Goal: Task Accomplishment & Management: Complete application form

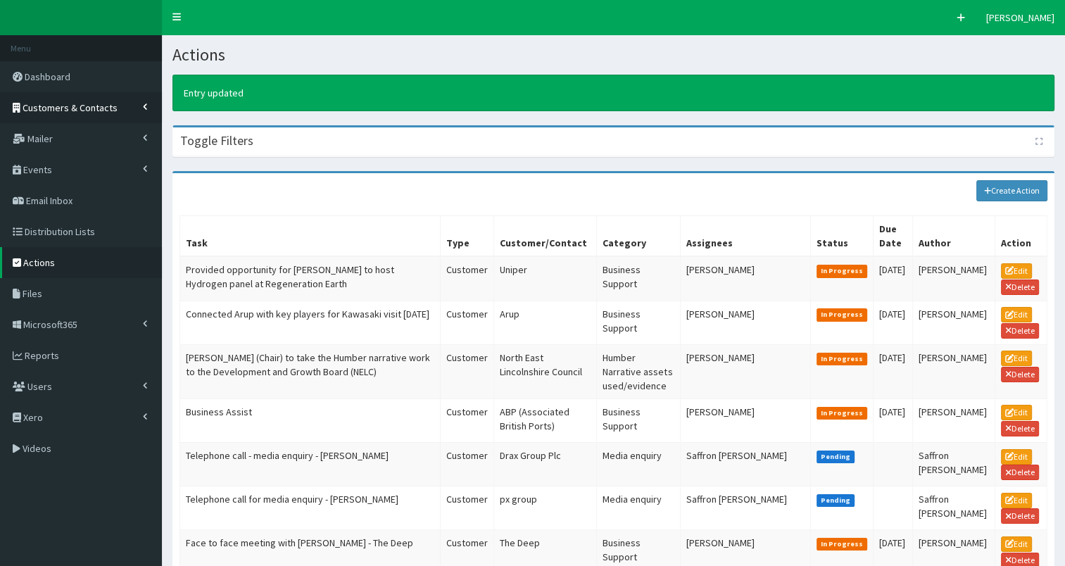
click at [100, 110] on span "Customers & Contacts" at bounding box center [70, 107] width 95 height 13
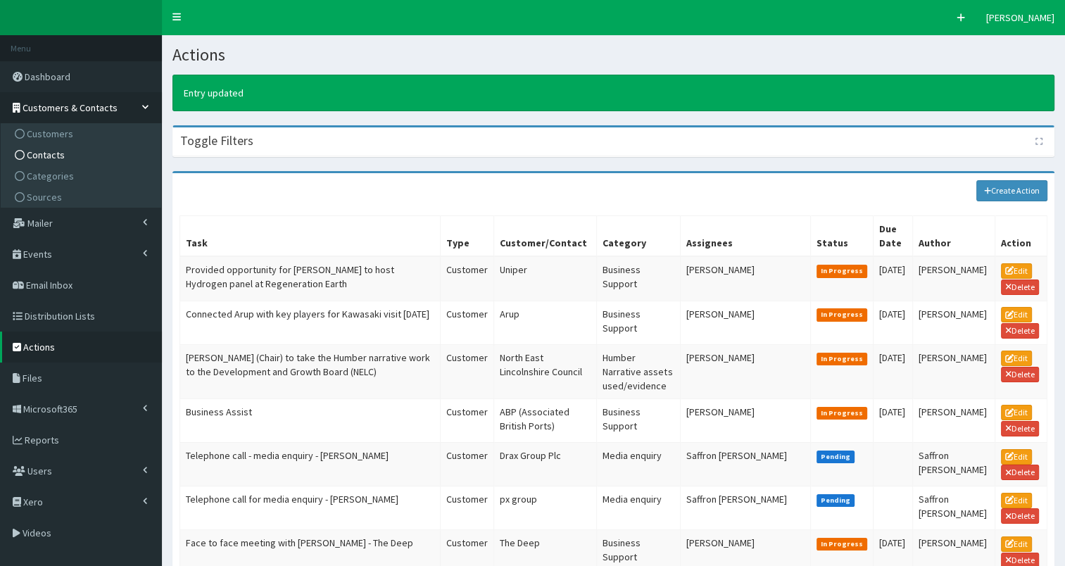
click at [89, 155] on link "Contacts" at bounding box center [82, 154] width 157 height 21
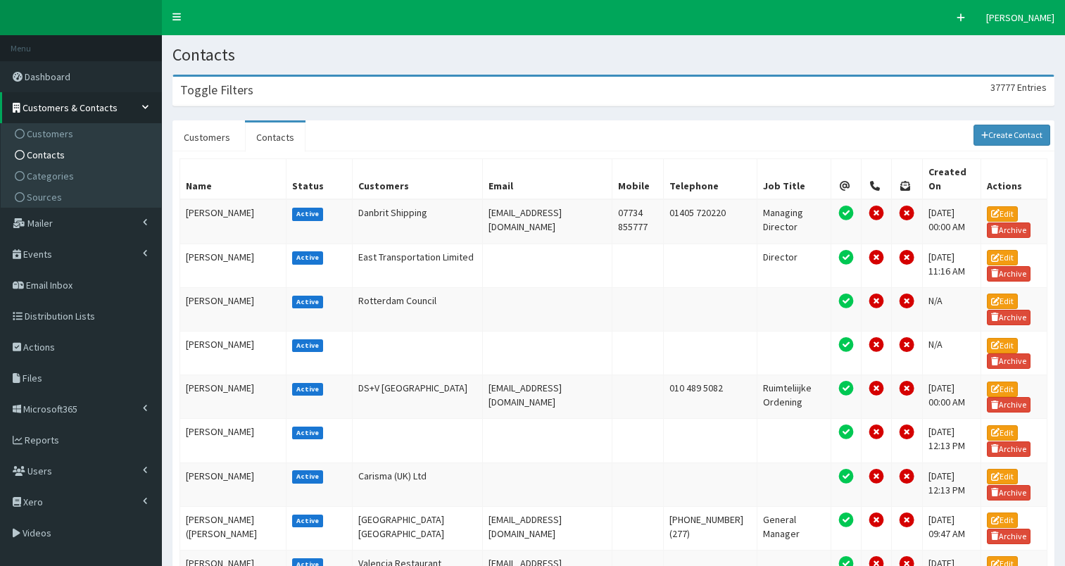
click at [334, 87] on div "Toggle Filters 37777 Entries" at bounding box center [613, 91] width 880 height 29
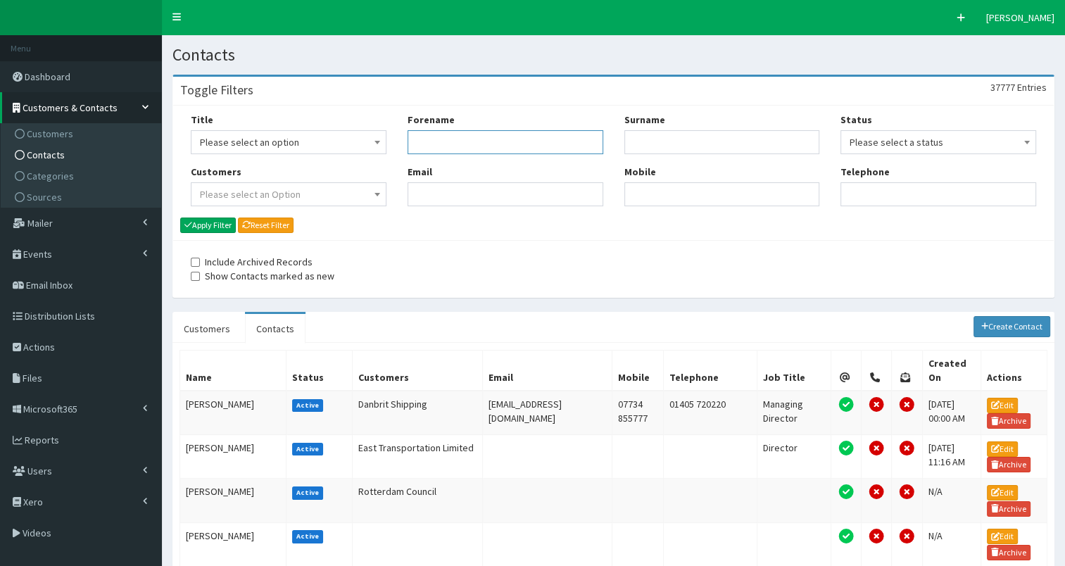
click at [436, 140] on input "Forename" at bounding box center [506, 142] width 196 height 24
type input "tom"
type input "arran"
click at [209, 222] on button "Apply Filter" at bounding box center [208, 224] width 56 height 15
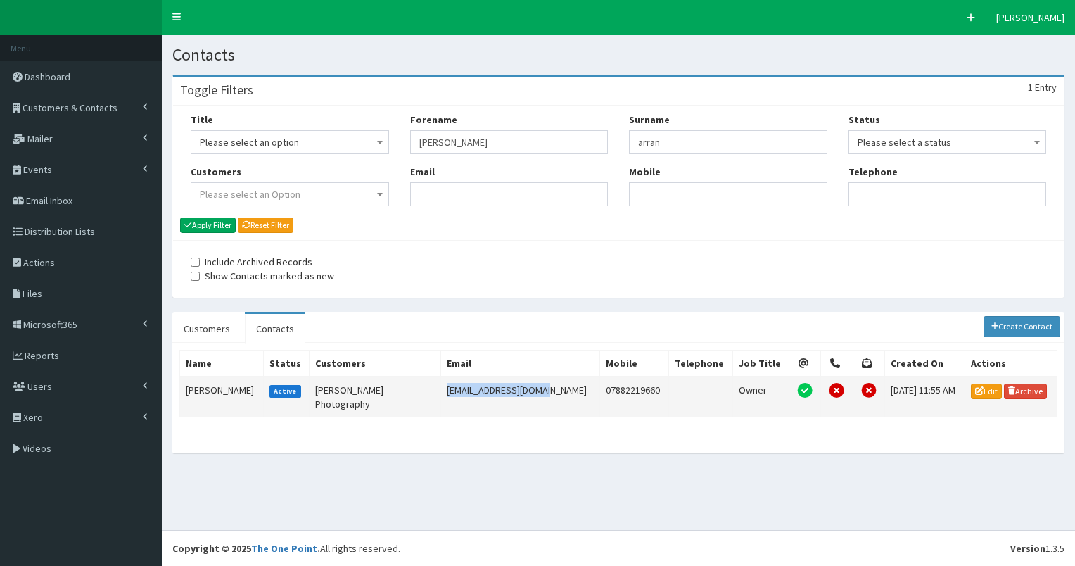
drag, startPoint x: 426, startPoint y: 386, endPoint x: 529, endPoint y: 388, distance: 102.8
click at [529, 388] on td "hello@tarranphoto.com" at bounding box center [520, 397] width 159 height 41
copy td "hello@tarranphoto.com"
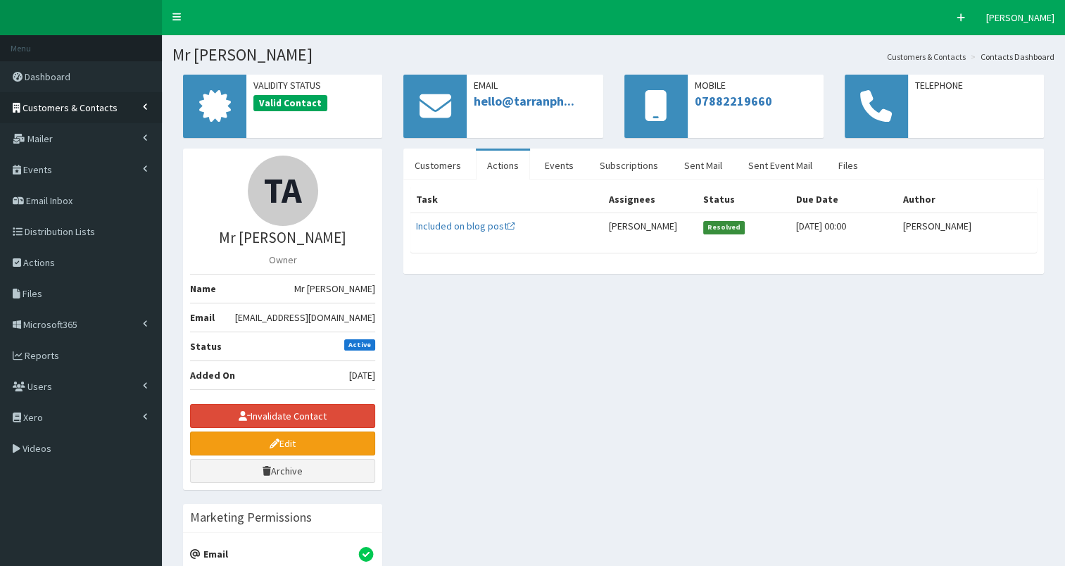
click at [94, 106] on span "Customers & Contacts" at bounding box center [70, 107] width 95 height 13
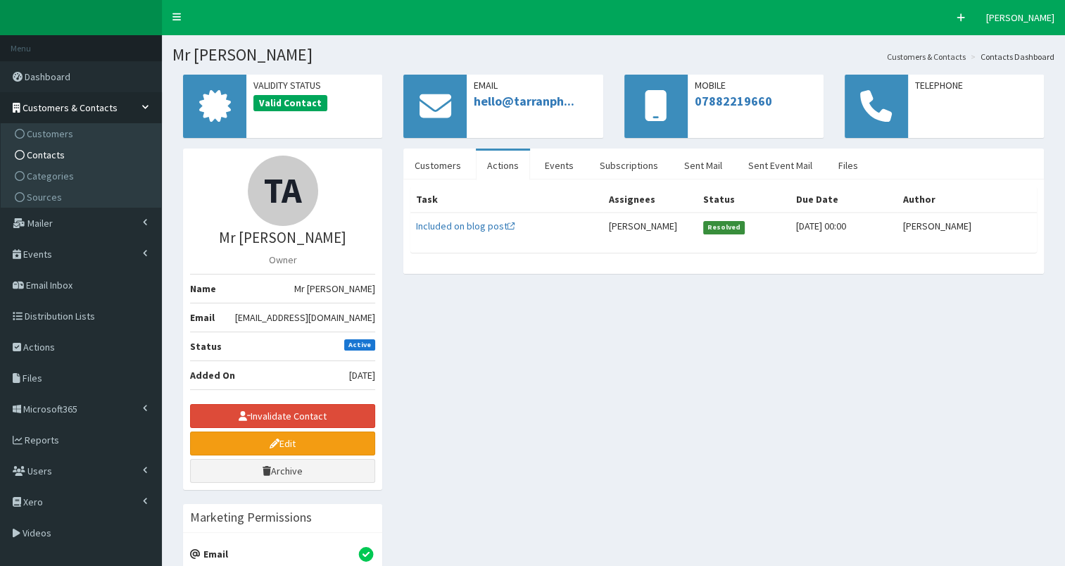
click at [68, 157] on link "Contacts" at bounding box center [82, 154] width 157 height 21
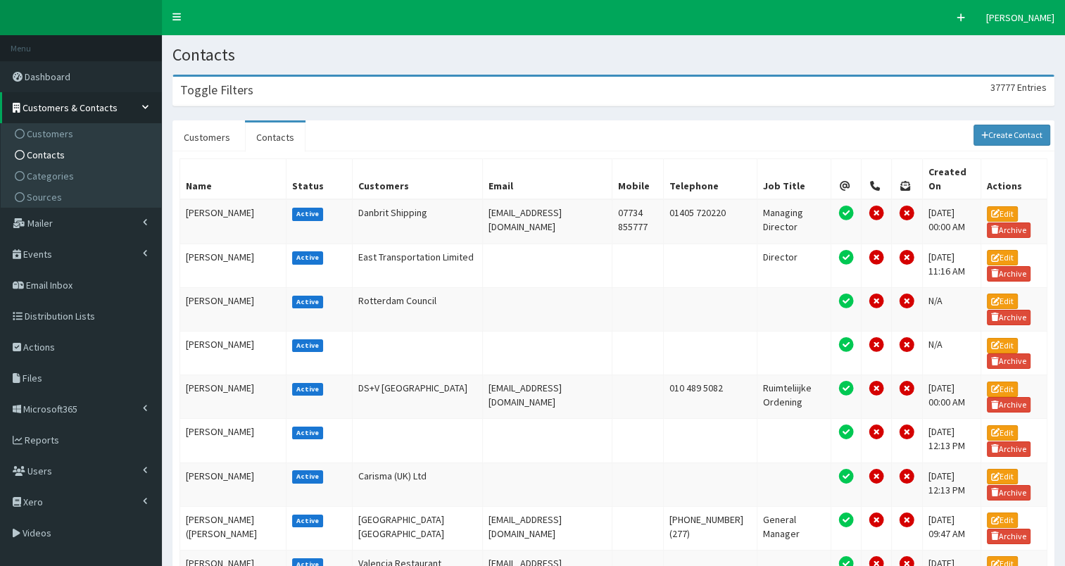
click at [390, 87] on div "Toggle Filters 37777 Entries" at bounding box center [613, 91] width 880 height 29
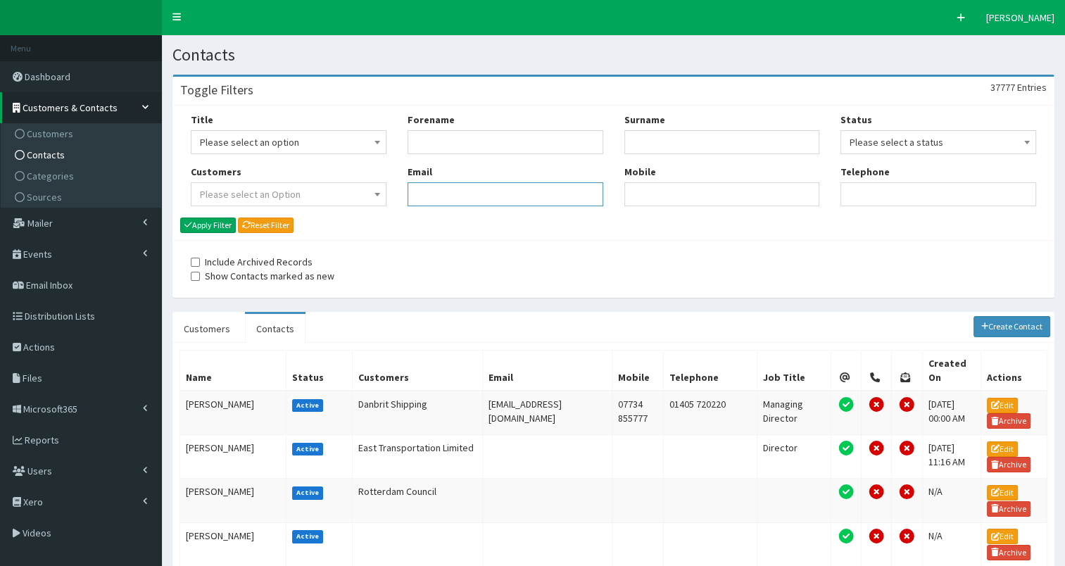
click at [445, 196] on input "Email" at bounding box center [506, 194] width 196 height 24
paste input "[PERSON_NAME][EMAIL_ADDRESS][DOMAIN_NAME]"
type input "[PERSON_NAME][EMAIL_ADDRESS][DOMAIN_NAME]"
click at [202, 222] on button "Apply Filter" at bounding box center [208, 224] width 56 height 15
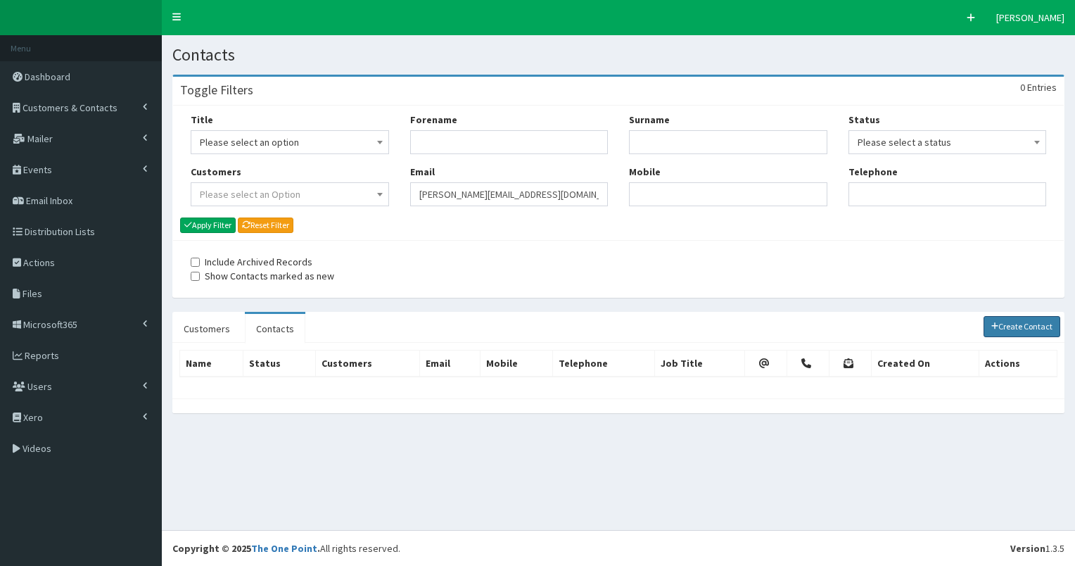
click at [1016, 324] on link "Create Contact" at bounding box center [1022, 326] width 77 height 21
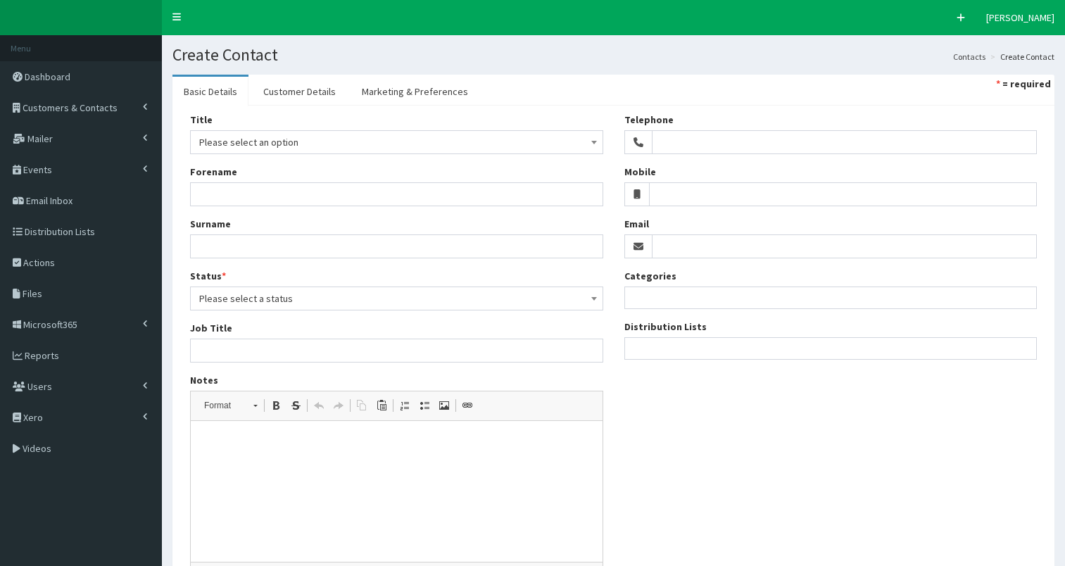
select select
click at [705, 244] on input "Email" at bounding box center [845, 246] width 386 height 24
paste input "[PERSON_NAME][EMAIL_ADDRESS][DOMAIN_NAME]"
type input "[PERSON_NAME][EMAIL_ADDRESS][DOMAIN_NAME]"
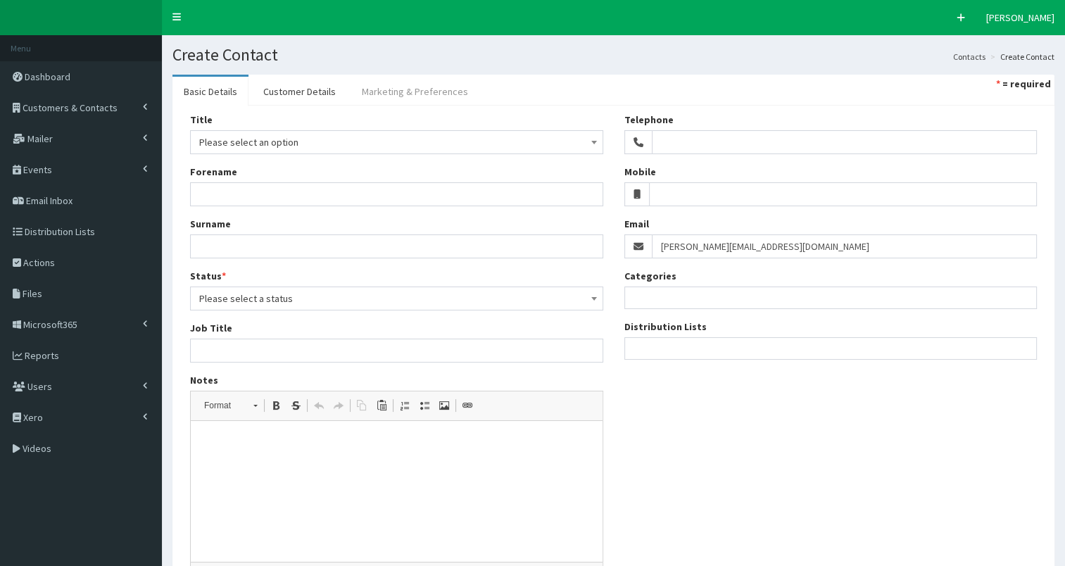
click at [432, 90] on link "Marketing & Preferences" at bounding box center [415, 92] width 129 height 30
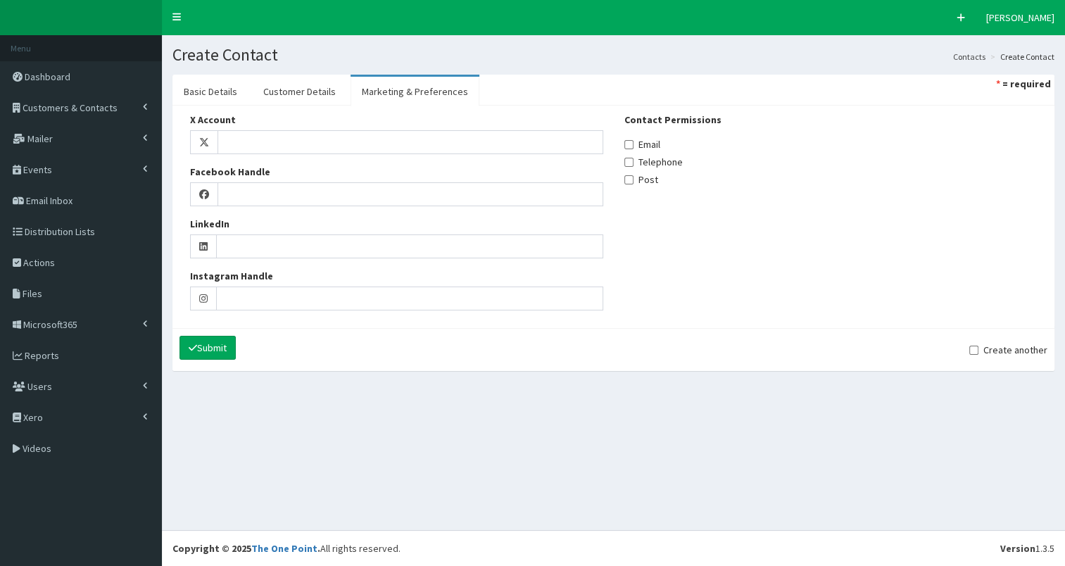
click at [638, 151] on div "Contact Permissions Email Telephone Post" at bounding box center [830, 150] width 413 height 74
click at [628, 144] on input "Email" at bounding box center [628, 144] width 9 height 9
checkbox input "true"
click at [308, 91] on link "Customer Details" at bounding box center [299, 92] width 95 height 30
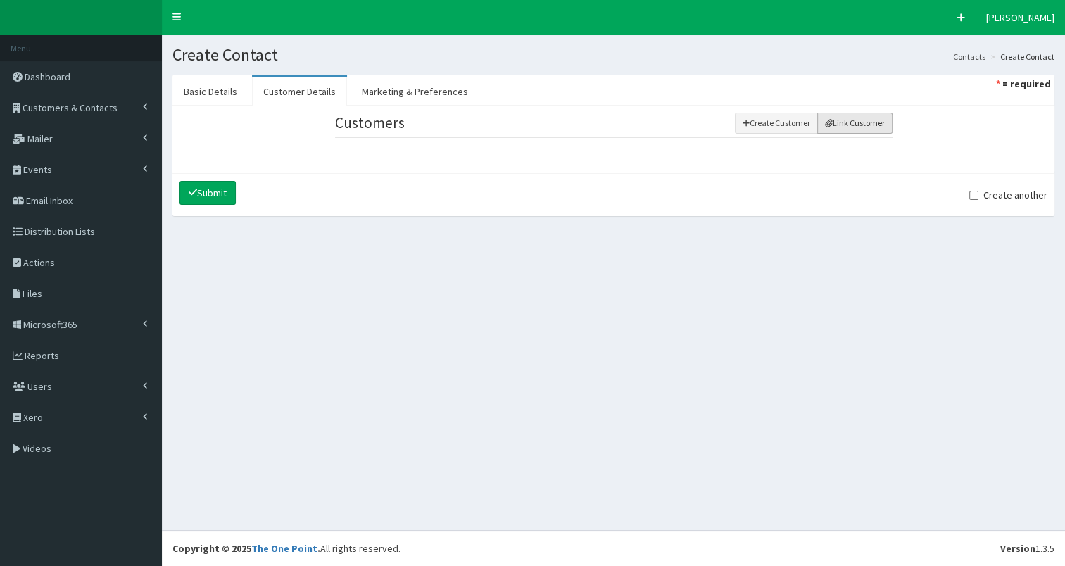
click at [830, 125] on icon "button" at bounding box center [829, 123] width 8 height 8
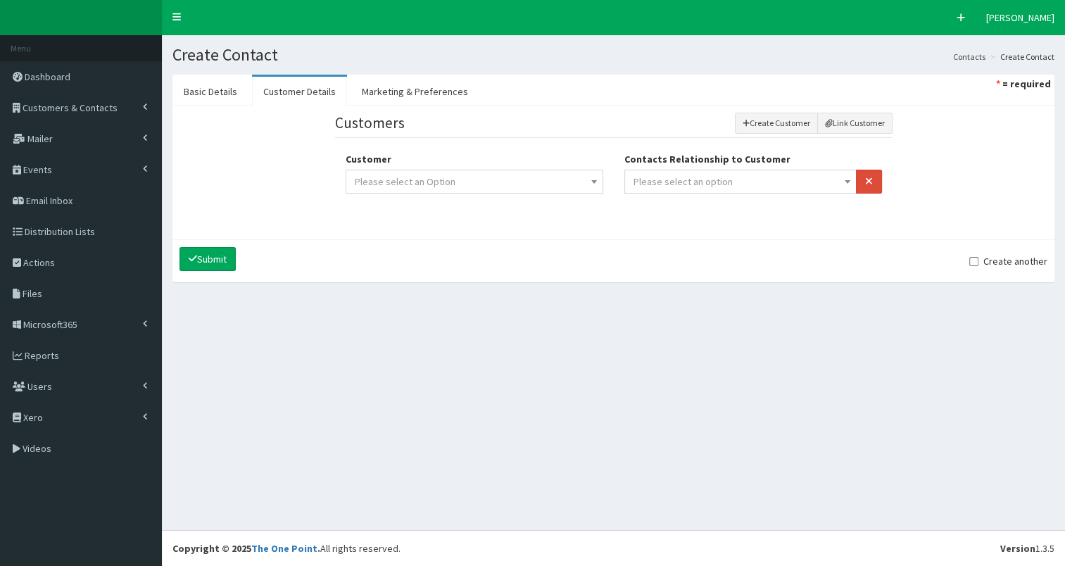
click at [733, 177] on span "Please select an option" at bounding box center [740, 182] width 215 height 20
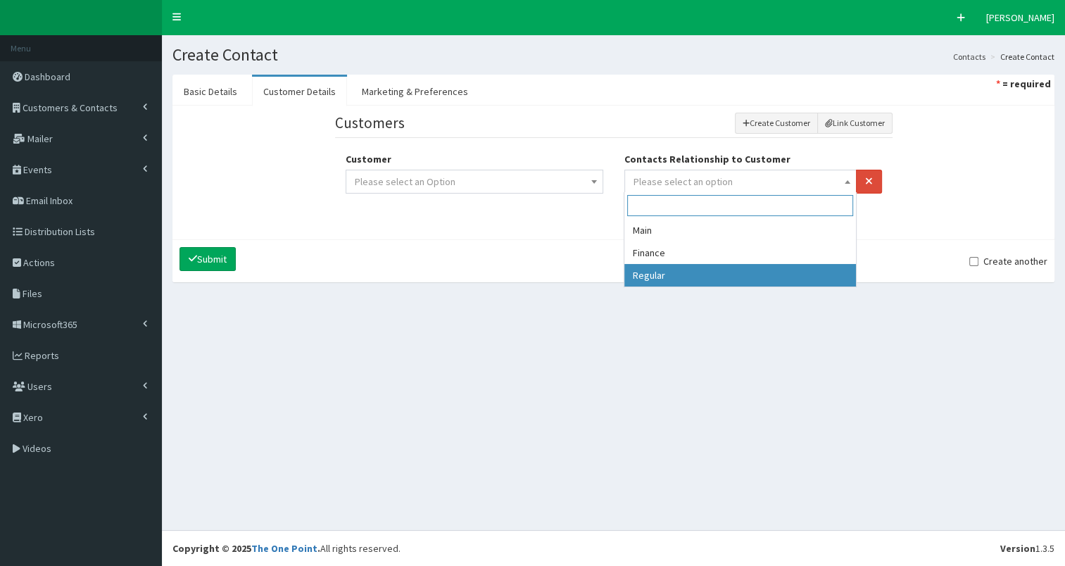
select select "3"
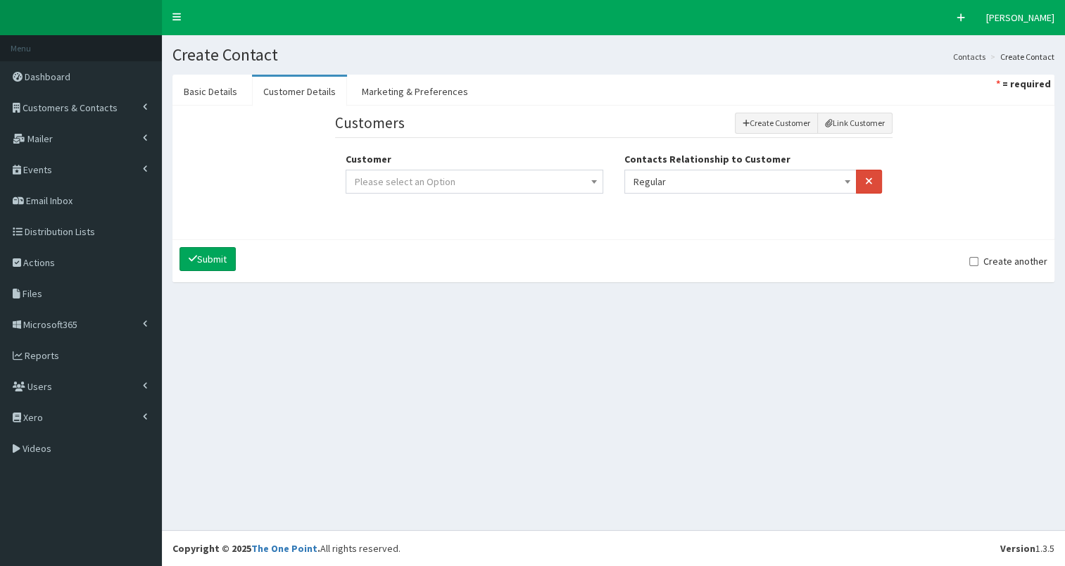
click at [550, 178] on span "Please select an Option" at bounding box center [474, 182] width 239 height 20
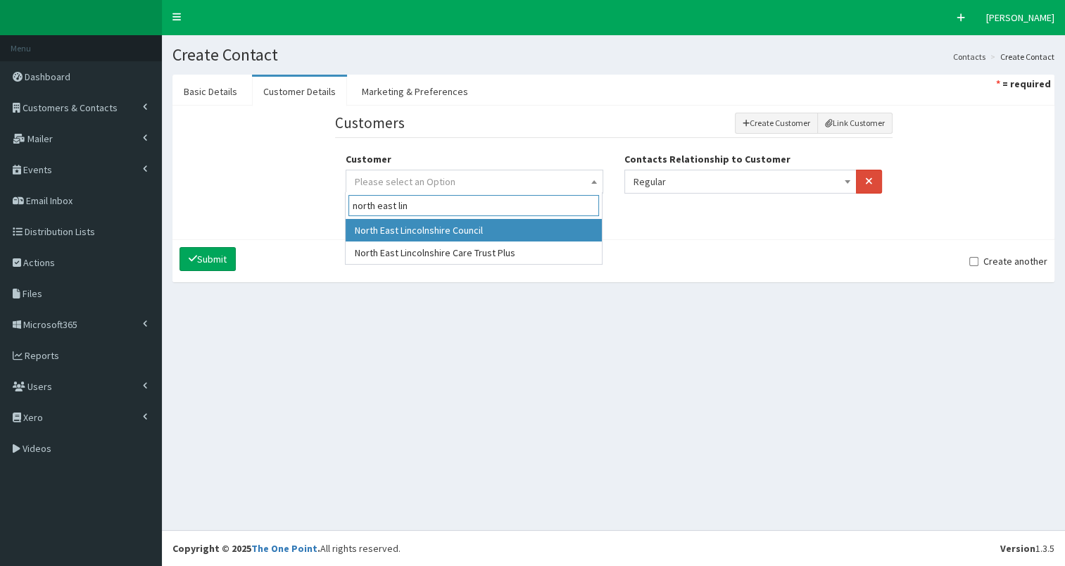
type input "north east lin"
select select "516"
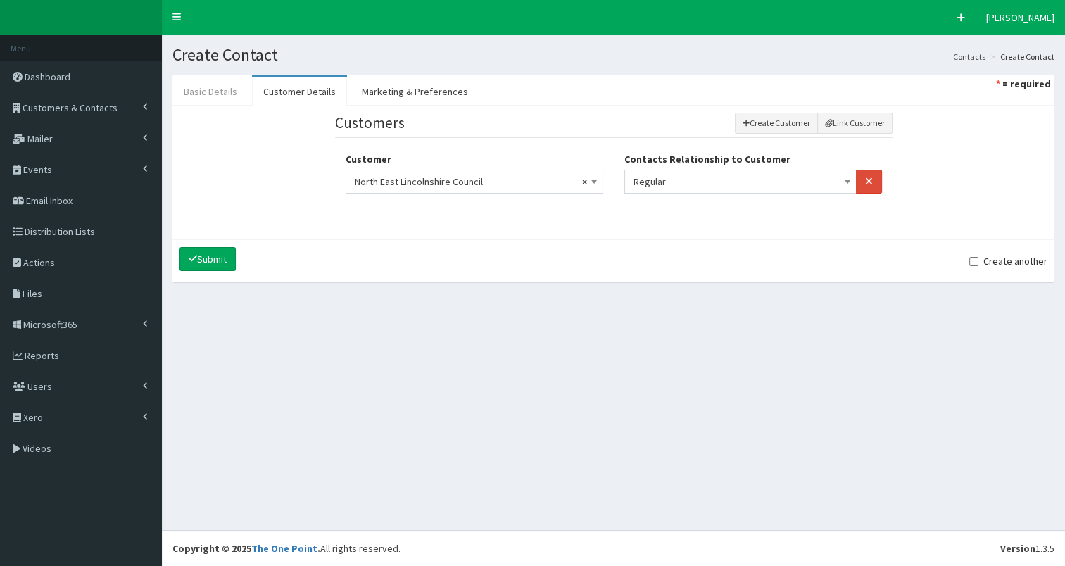
click at [220, 97] on link "Basic Details" at bounding box center [210, 92] width 76 height 30
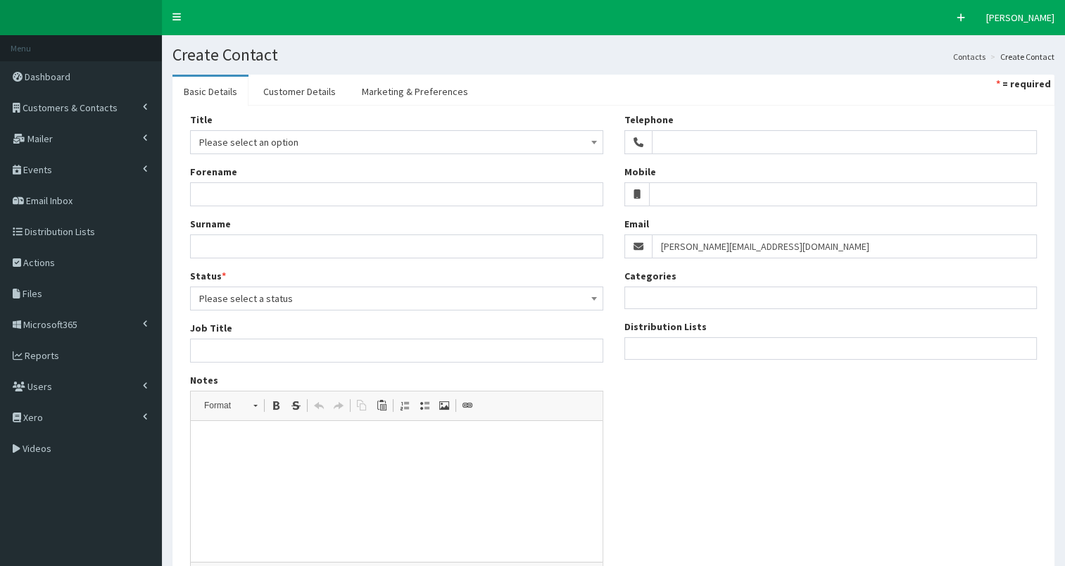
click at [225, 139] on span "Please select an option" at bounding box center [396, 142] width 395 height 20
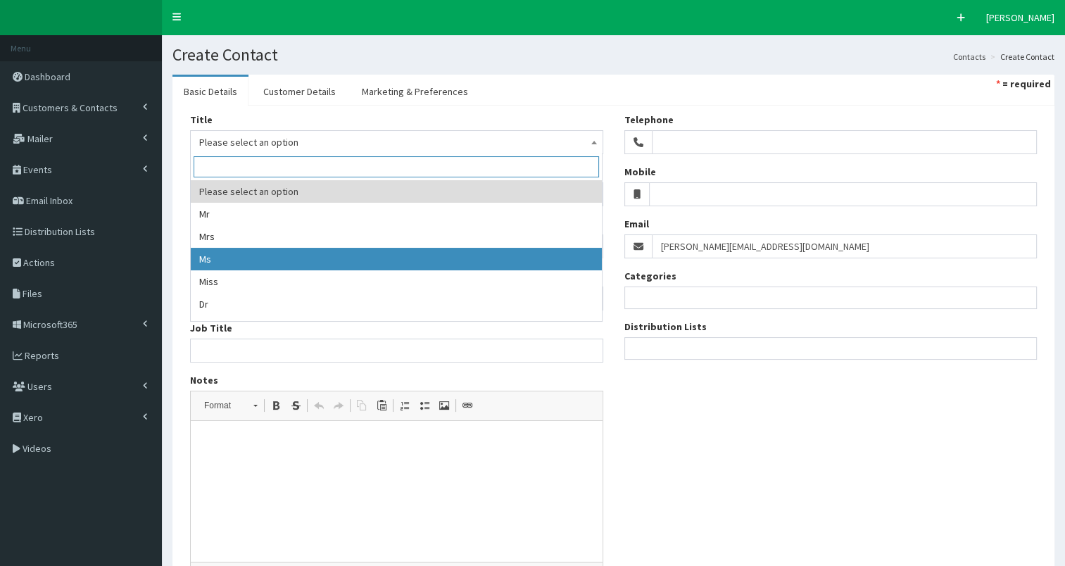
select select "3"
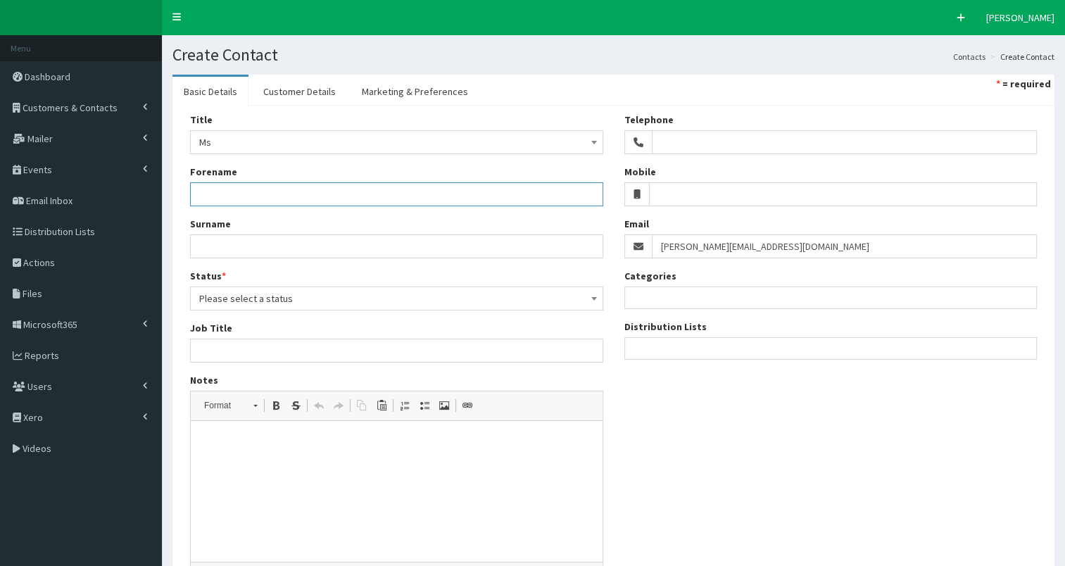
click at [272, 194] on input "Forename" at bounding box center [396, 194] width 413 height 24
type input "Paul"
click at [259, 247] on input "Surname" at bounding box center [396, 246] width 413 height 24
paste input "[PERSON_NAME][EMAIL_ADDRESS][DOMAIN_NAME]"
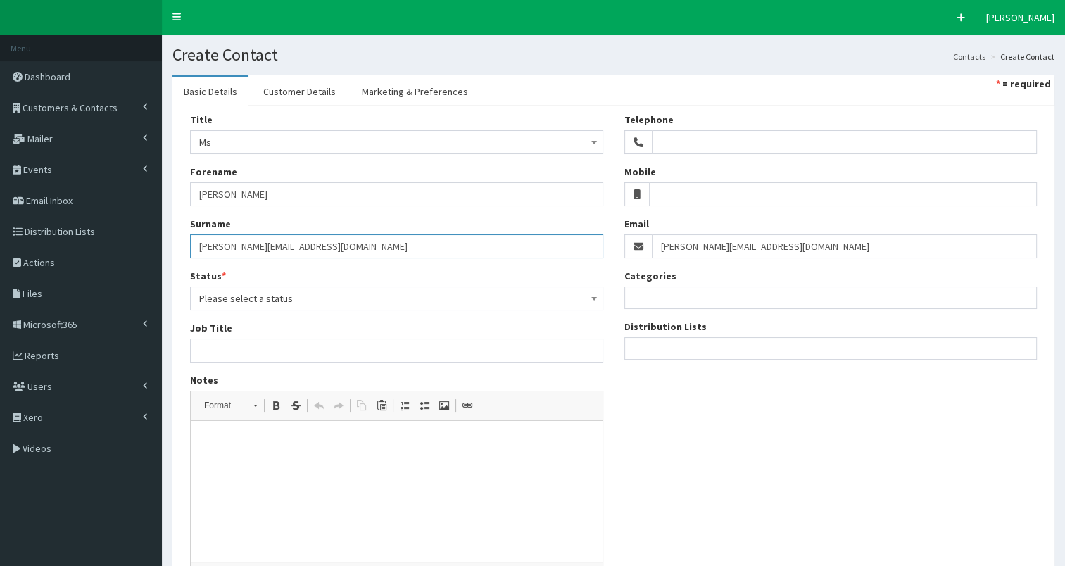
click at [191, 246] on input "[PERSON_NAME][EMAIL_ADDRESS][DOMAIN_NAME]" at bounding box center [396, 246] width 413 height 24
click at [228, 247] on input "Wisken@nelincs.gov.uk" at bounding box center [396, 246] width 413 height 24
type input "Wisken"
click at [408, 86] on link "Marketing & Preferences" at bounding box center [415, 92] width 129 height 30
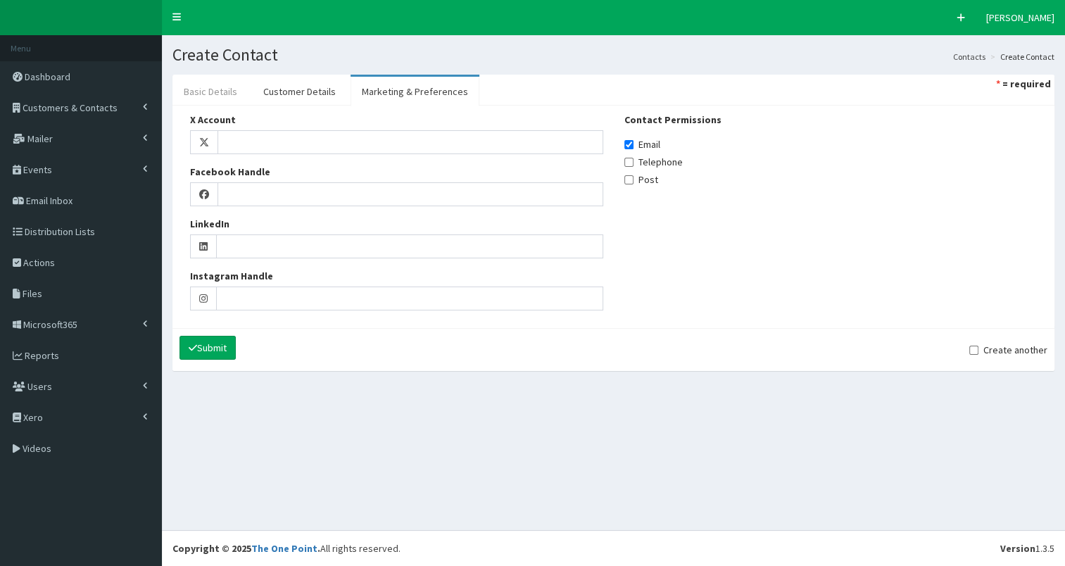
click at [197, 95] on link "Basic Details" at bounding box center [210, 92] width 76 height 30
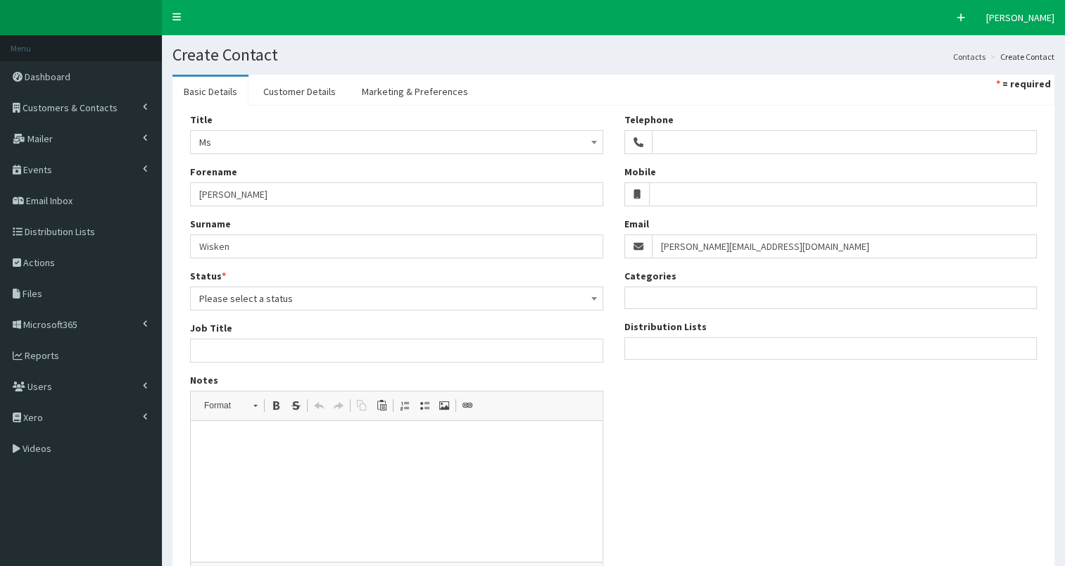
click at [692, 346] on ul at bounding box center [831, 347] width 412 height 18
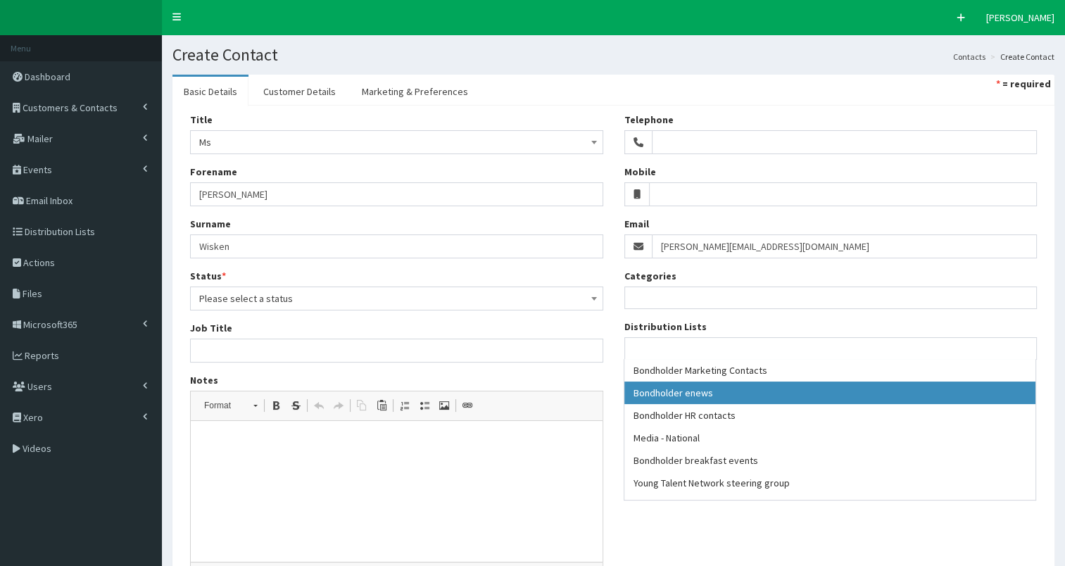
select select "79"
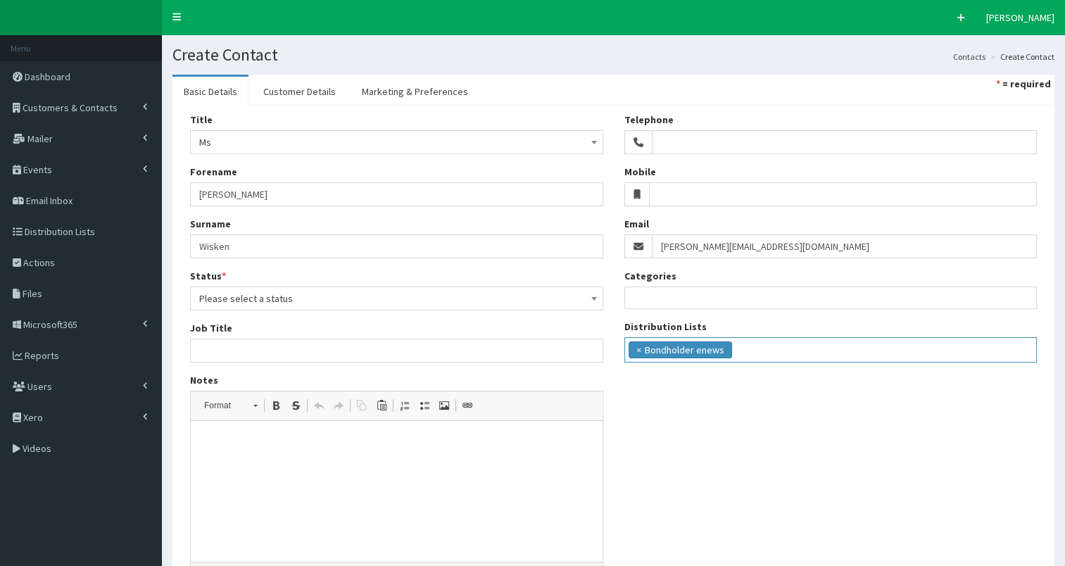
click at [746, 344] on ul "× Bondholder enews" at bounding box center [831, 348] width 412 height 20
click at [888, 348] on ul "× Bondholder enews × Bondholder breakfast events" at bounding box center [831, 348] width 412 height 20
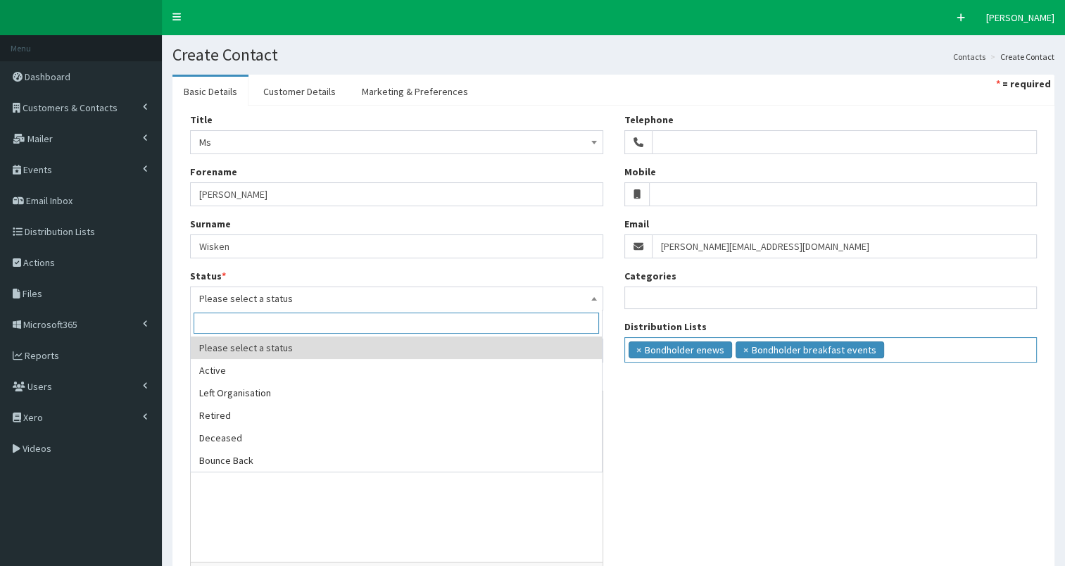
click at [244, 300] on span "Please select a status" at bounding box center [396, 299] width 395 height 20
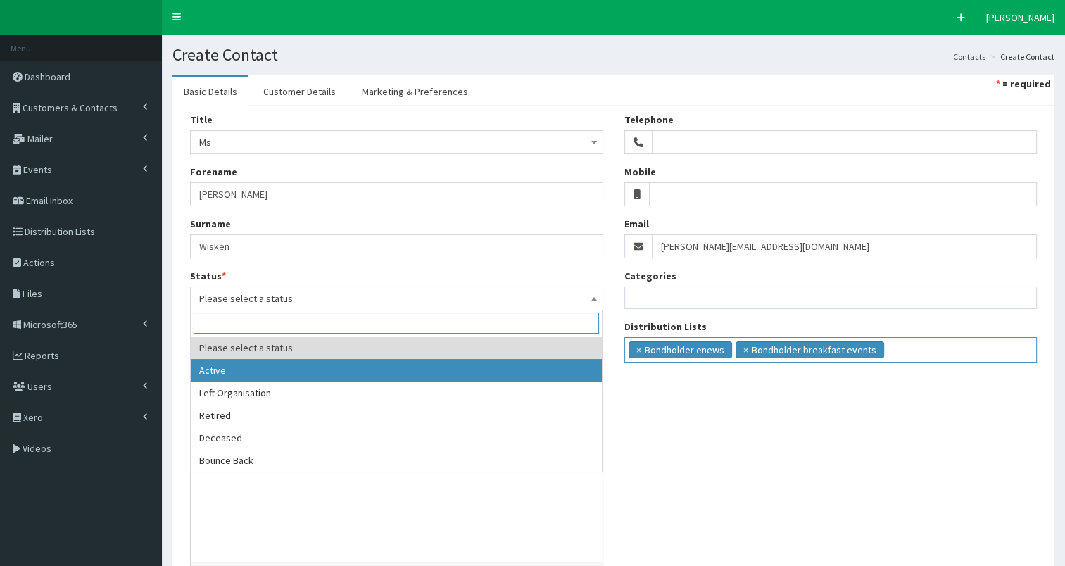
select select "1"
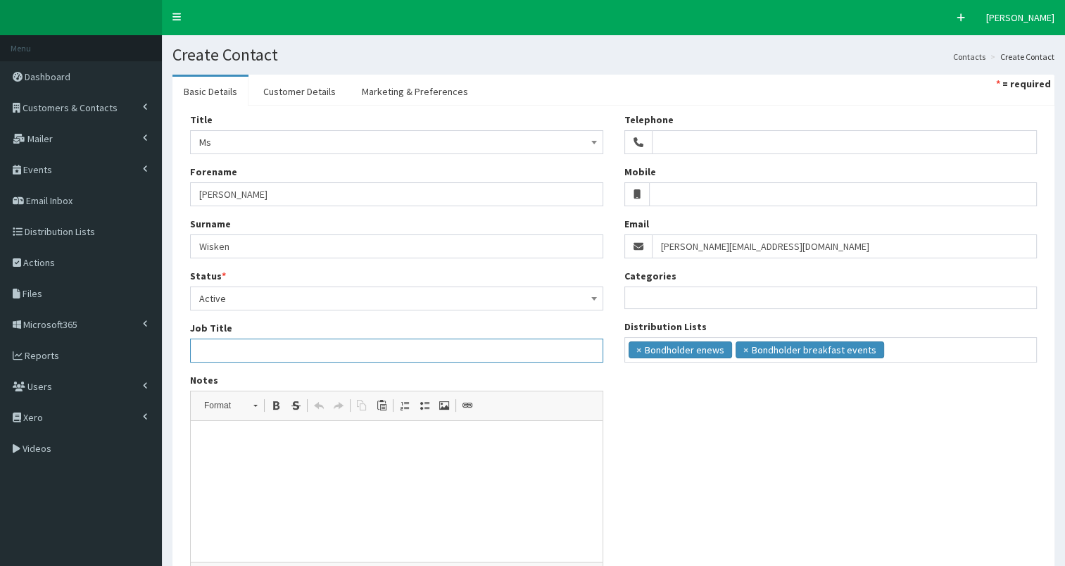
click at [255, 353] on input "Job Title" at bounding box center [396, 351] width 413 height 24
paste input "Civic and Mayoral Officer"
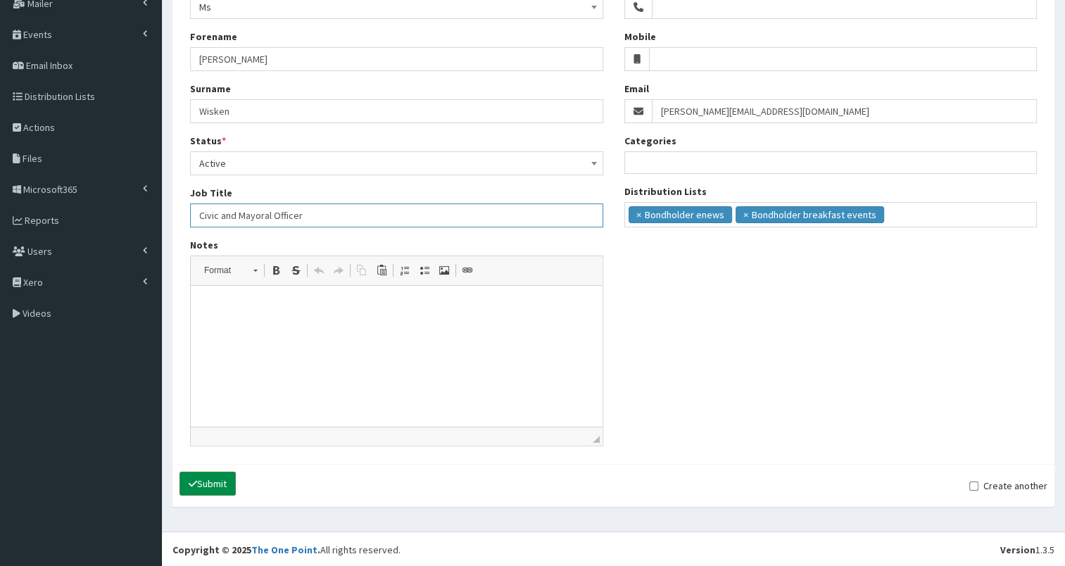
type input "Civic and Mayoral Officer"
click at [230, 481] on button "Submit" at bounding box center [207, 484] width 56 height 24
